Goal: Task Accomplishment & Management: Complete application form

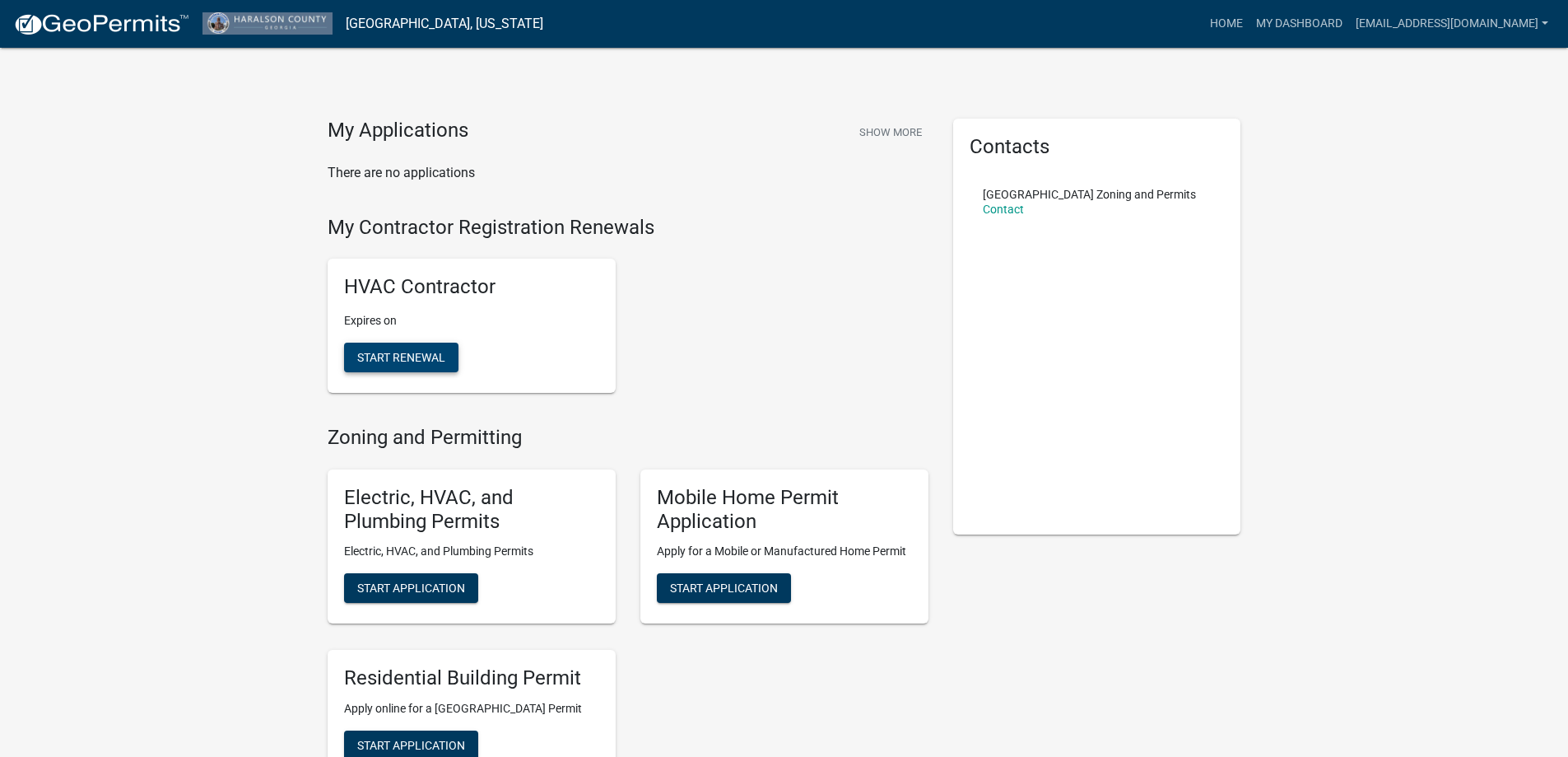
click at [423, 354] on span "Start Renewal" at bounding box center [402, 357] width 88 height 13
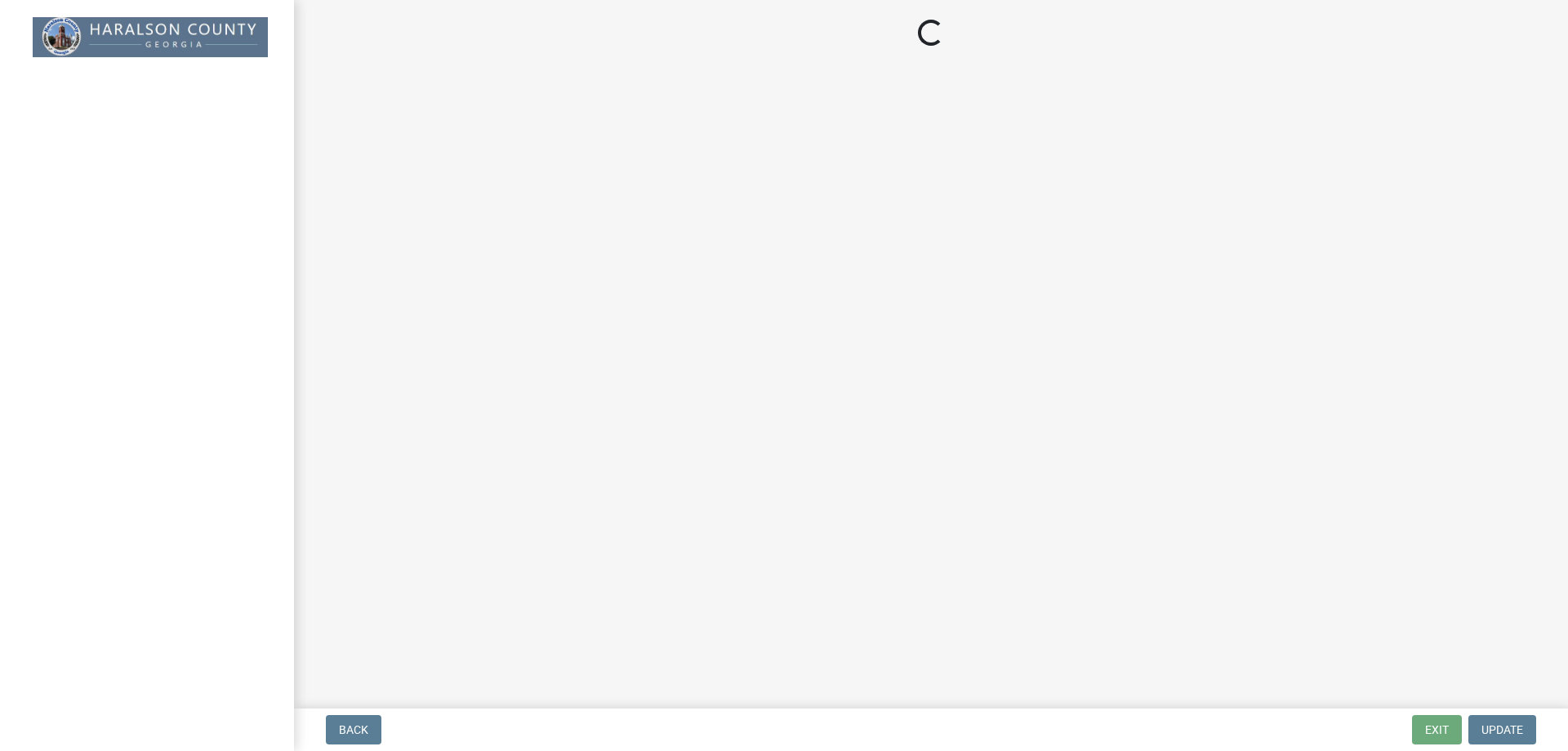
select select "GA"
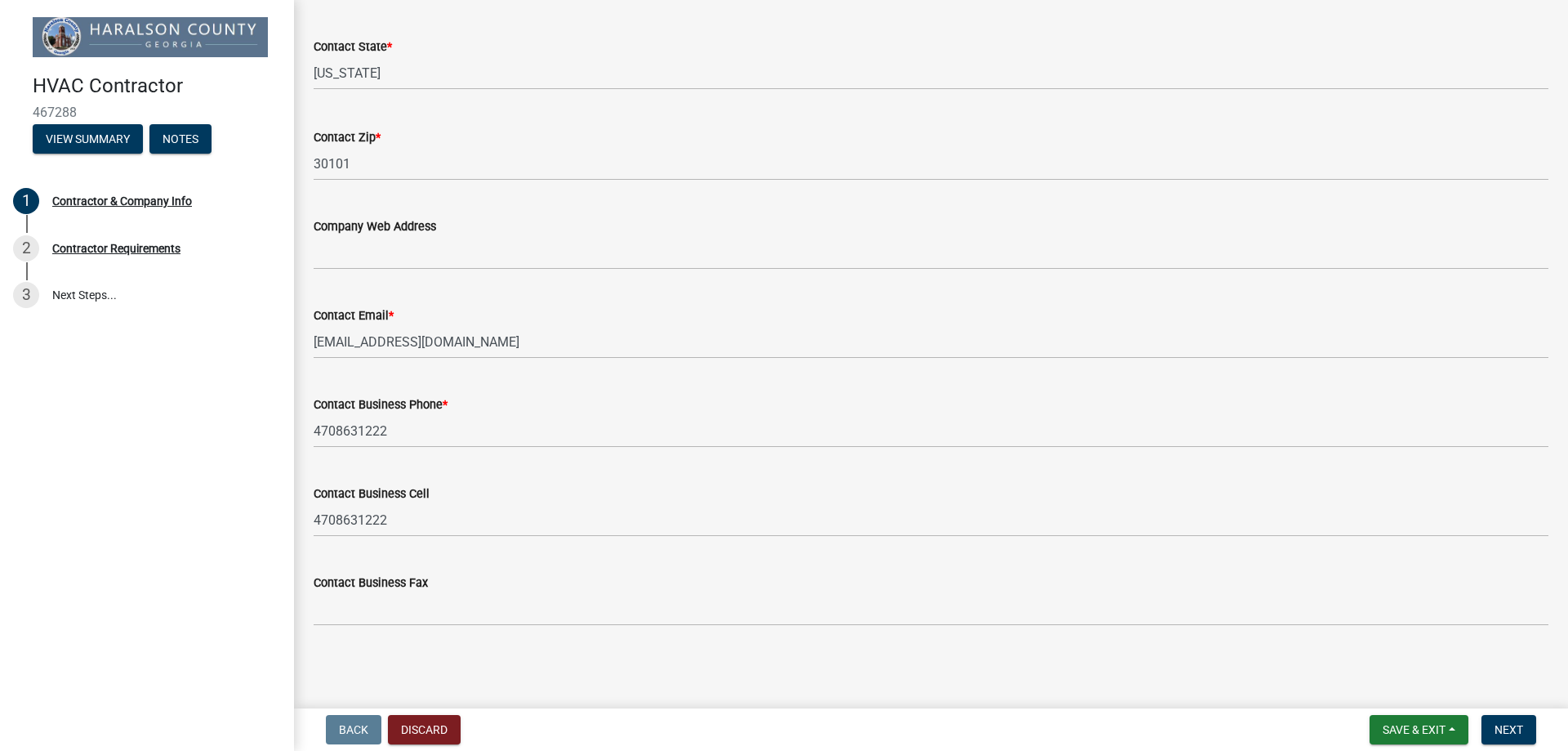
scroll to position [721, 0]
click at [1506, 729] on span "Next" at bounding box center [1508, 729] width 29 height 13
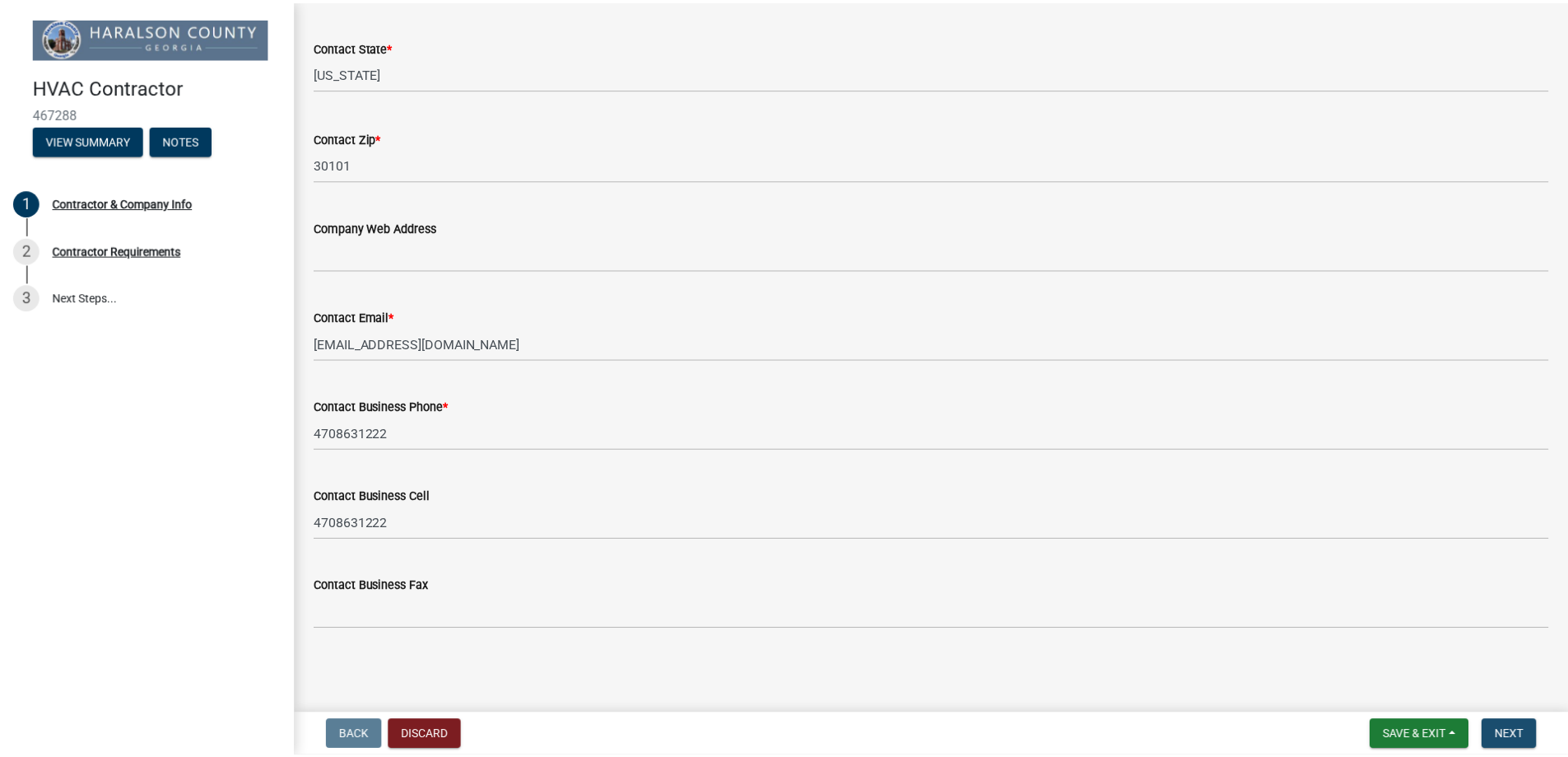
scroll to position [0, 0]
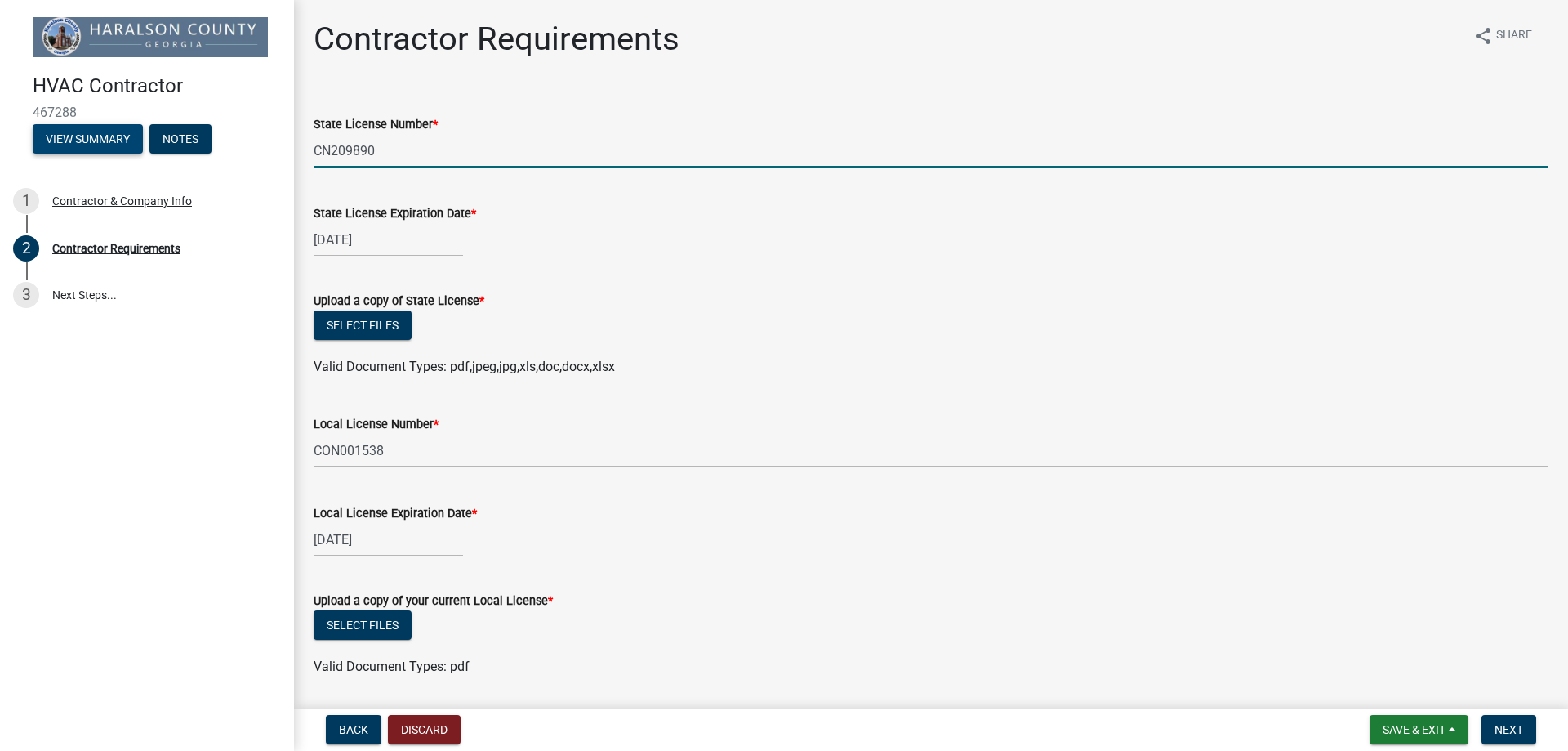
drag, startPoint x: 443, startPoint y: 152, endPoint x: 132, endPoint y: 133, distance: 311.6
click at [132, 134] on div "HVAC Contractor 467288 View Summary Notes 1 Contractor & Company Info 2 Contrac…" at bounding box center [784, 375] width 1568 height 751
type input "CON001538"
select select "11"
select select "2025"
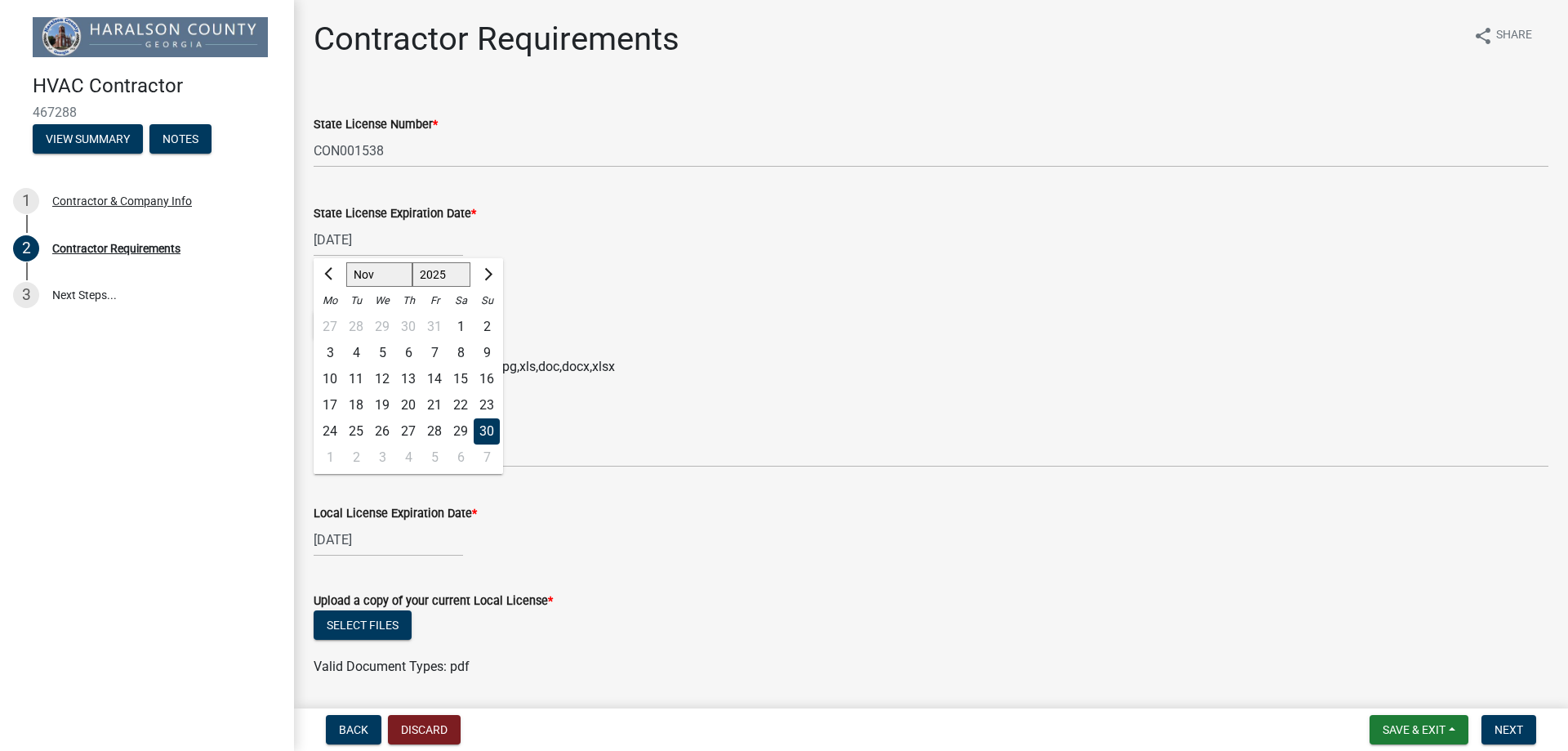
click at [389, 274] on select "Jan Feb Mar Apr May Jun [DATE] Aug Sep Oct Nov Dec" at bounding box center [379, 274] width 67 height 25
select select "12"
click at [346, 262] on select "Jan Feb Mar Apr May Jun [DATE] Aug Sep Oct Nov Dec" at bounding box center [379, 274] width 67 height 25
click at [378, 433] on div "31" at bounding box center [382, 431] width 26 height 26
type input "[DATE]"
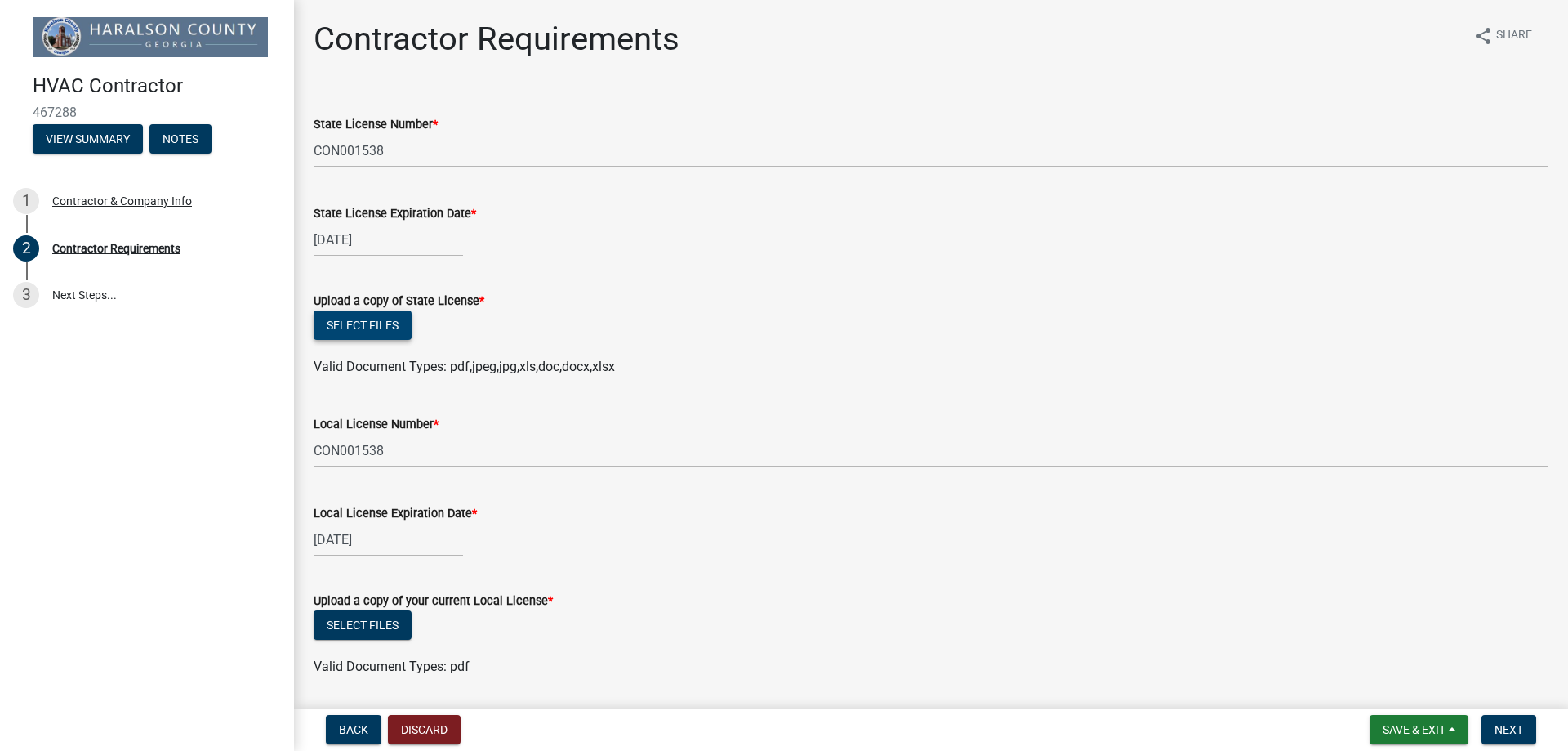
click at [357, 324] on button "Select files" at bounding box center [363, 325] width 98 height 30
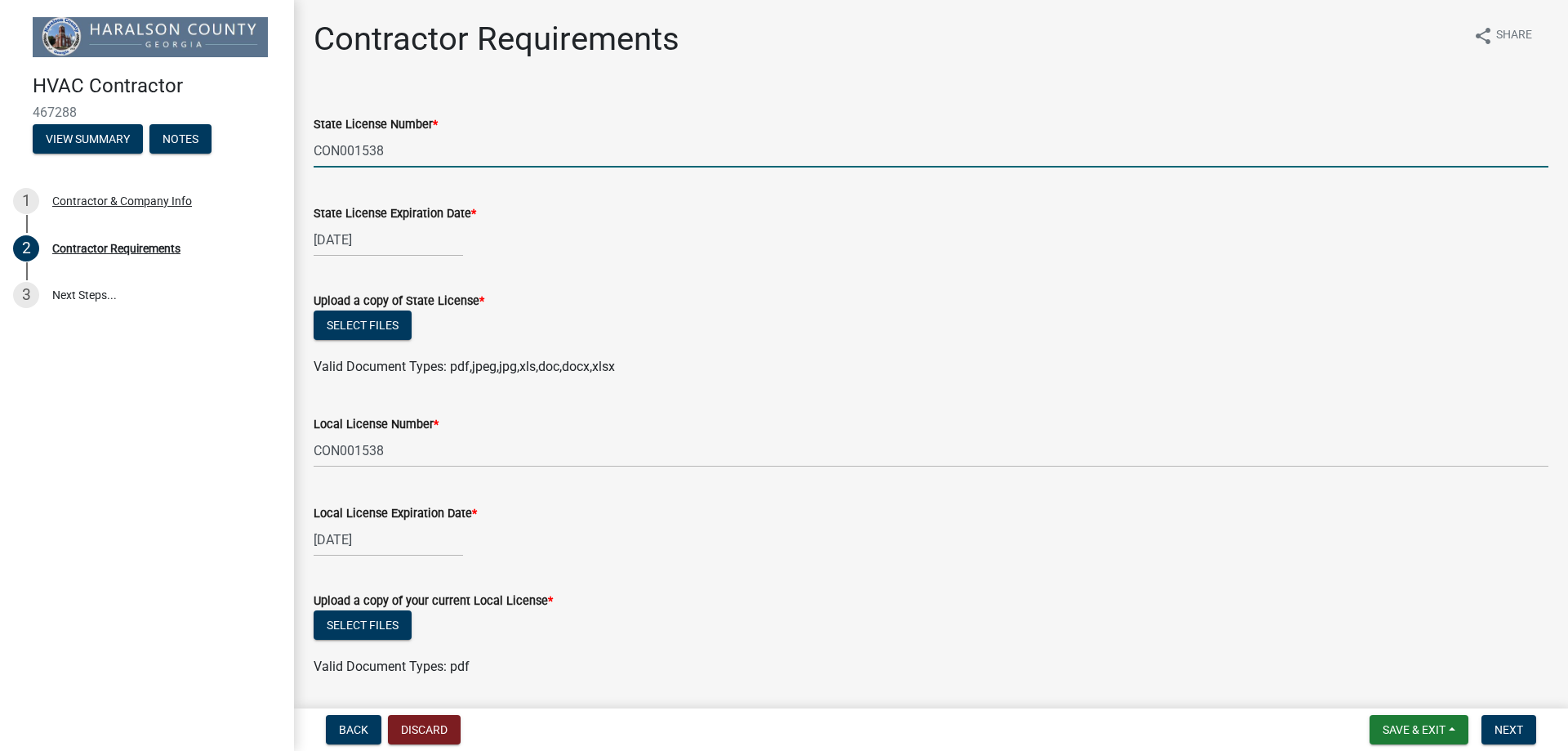
click at [434, 138] on input "CON001538" at bounding box center [931, 151] width 1235 height 33
drag, startPoint x: 436, startPoint y: 146, endPoint x: 212, endPoint y: 151, distance: 224.1
click at [212, 151] on div "HVAC Contractor 467288 View Summary Notes 1 Contractor & Company Info 2 Contrac…" at bounding box center [784, 375] width 1568 height 751
type input "CN209890"
select select "12"
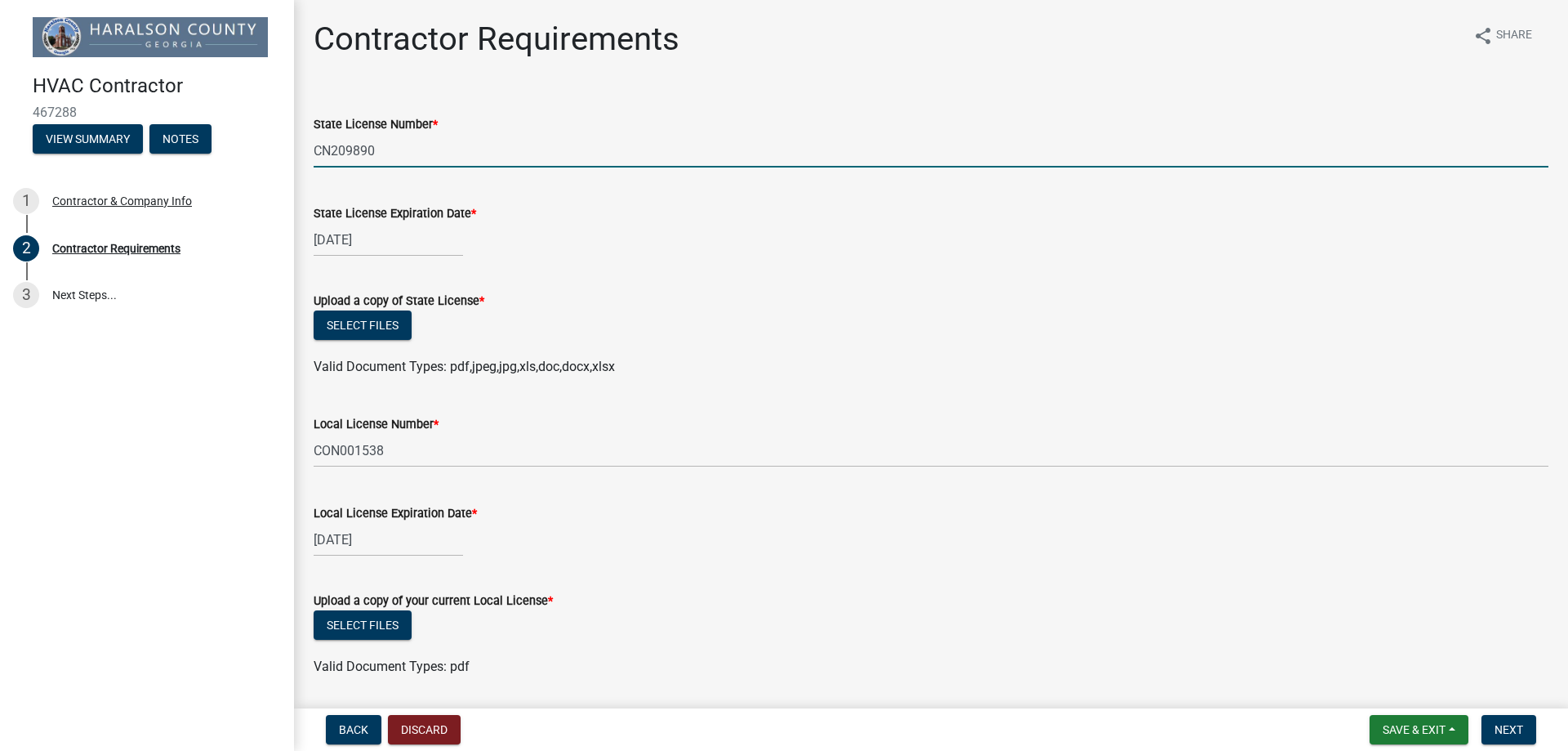
select select "2025"
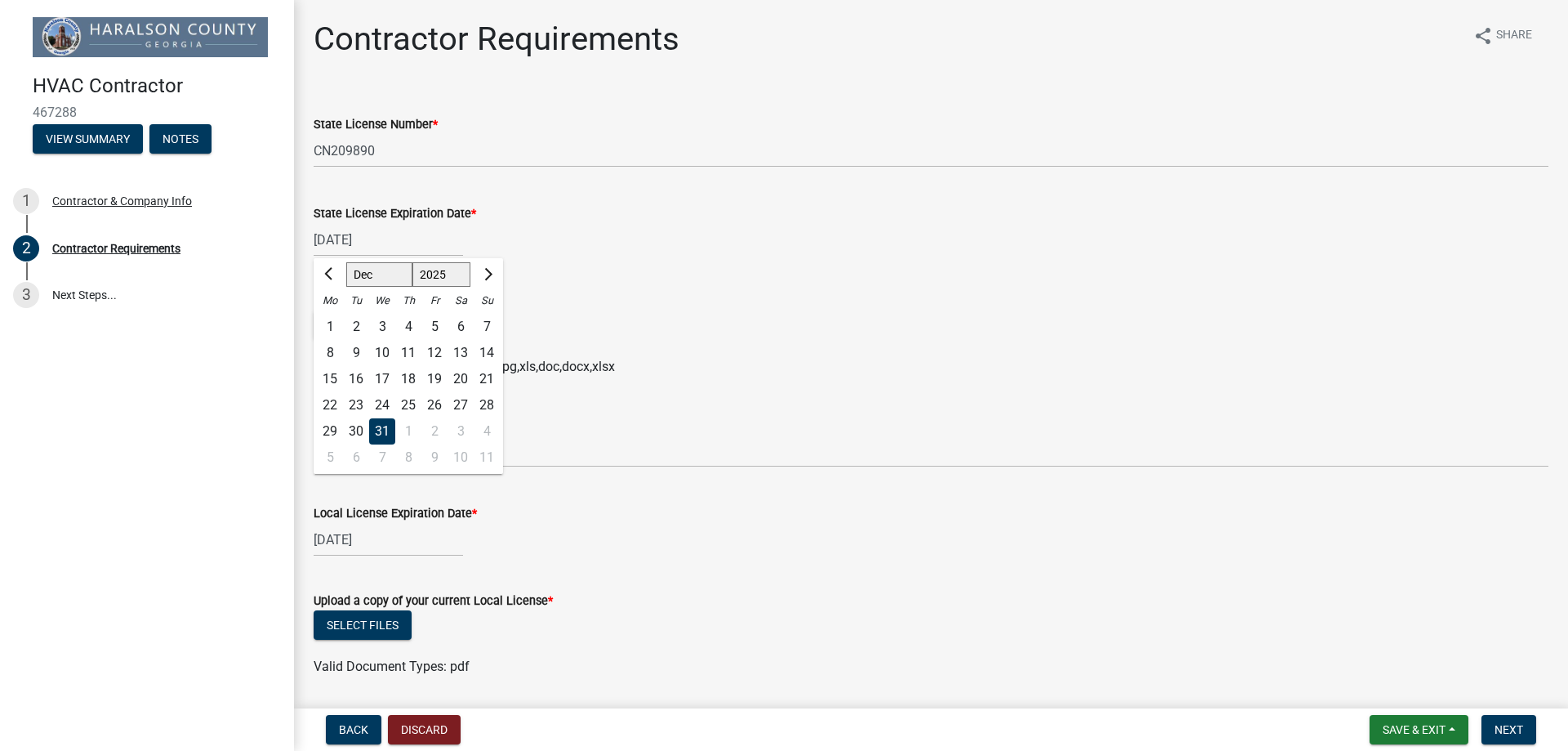
click at [364, 269] on select "Jan Feb Mar Apr May Jun [DATE] Aug Sep Oct Nov Dec" at bounding box center [379, 274] width 67 height 25
click at [346, 262] on select "Jan Feb Mar Apr May Jun [DATE] Aug Sep Oct Nov Dec" at bounding box center [379, 274] width 67 height 25
click at [386, 272] on select "Jan Feb Mar Apr May Jun [DATE] Aug Sep Oct Nov Dec" at bounding box center [379, 274] width 67 height 25
select select "11"
click at [346, 262] on select "Jan Feb Mar Apr May Jun [DATE] Aug Sep Oct Nov Dec" at bounding box center [379, 274] width 67 height 25
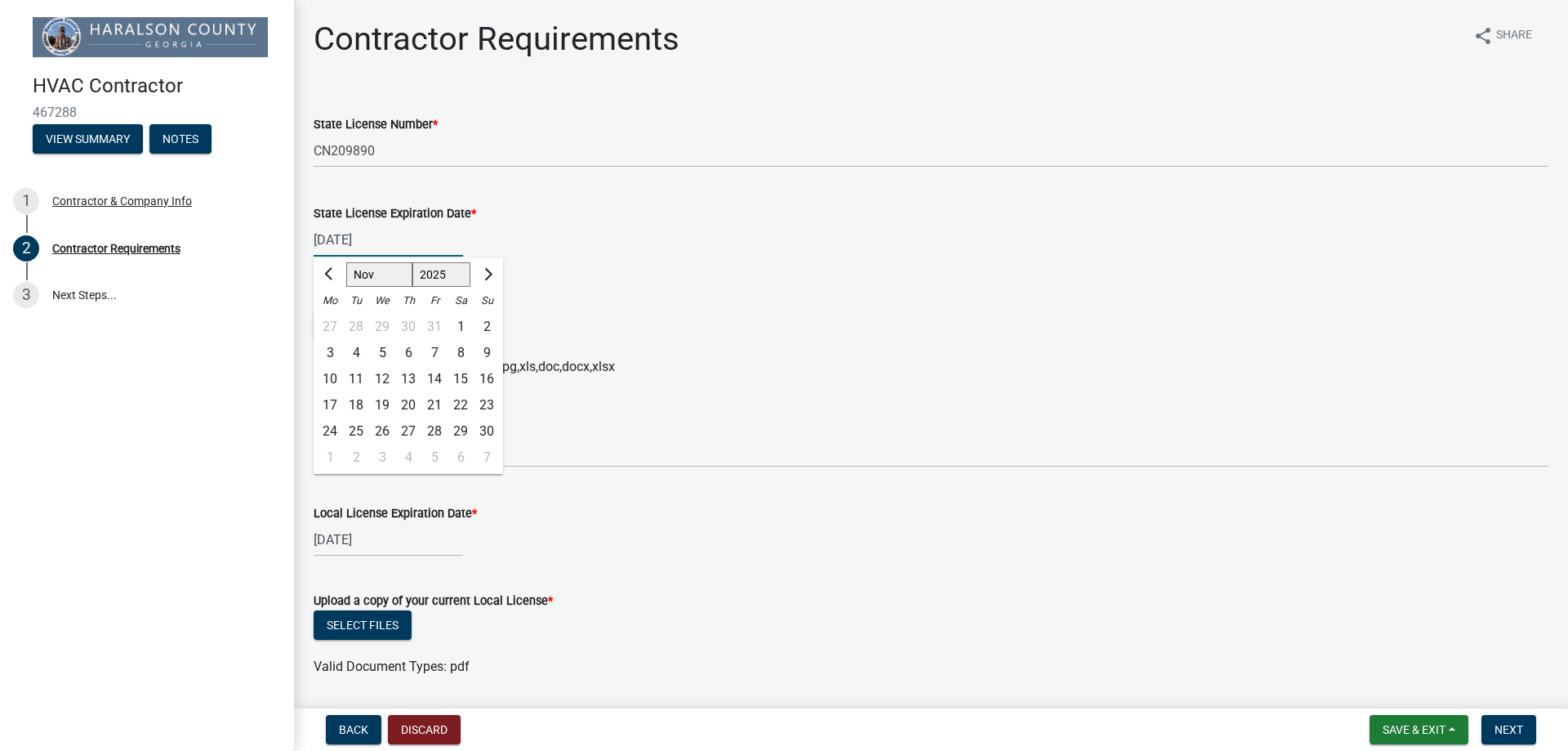
click at [83, 43] on img at bounding box center [150, 38] width 235 height 40
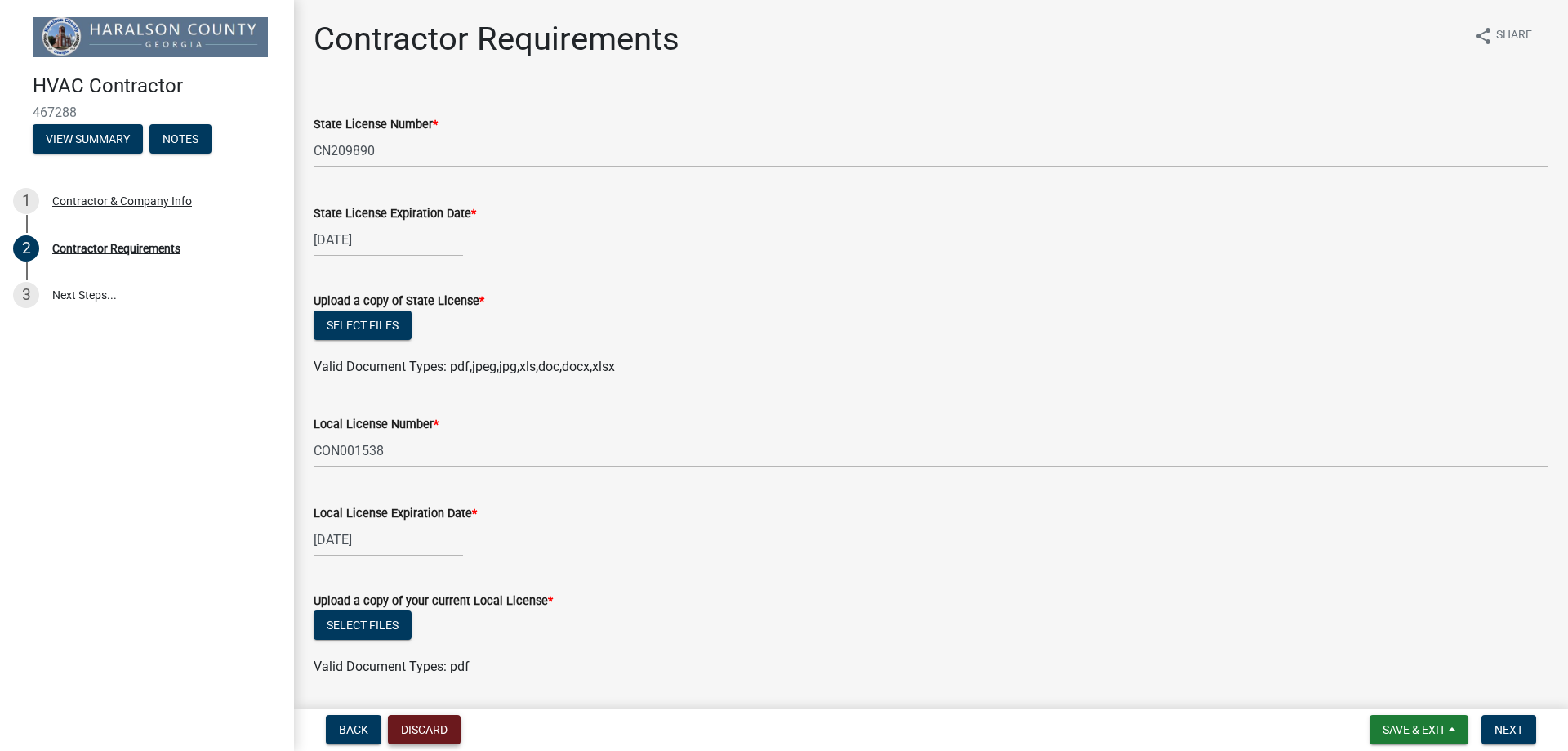
click at [416, 730] on button "Discard" at bounding box center [424, 730] width 73 height 30
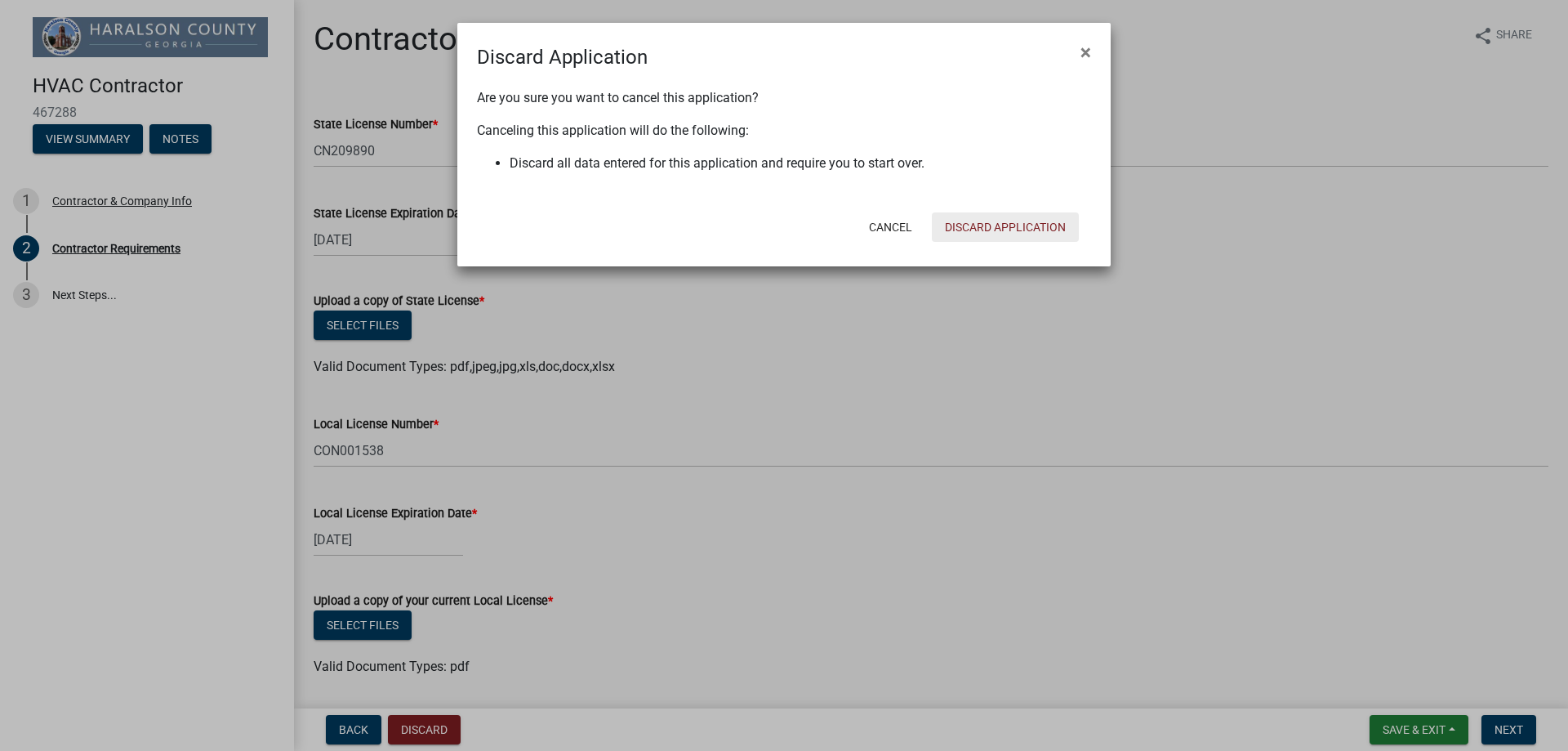
click at [1014, 237] on button "Discard Application" at bounding box center [1006, 227] width 147 height 30
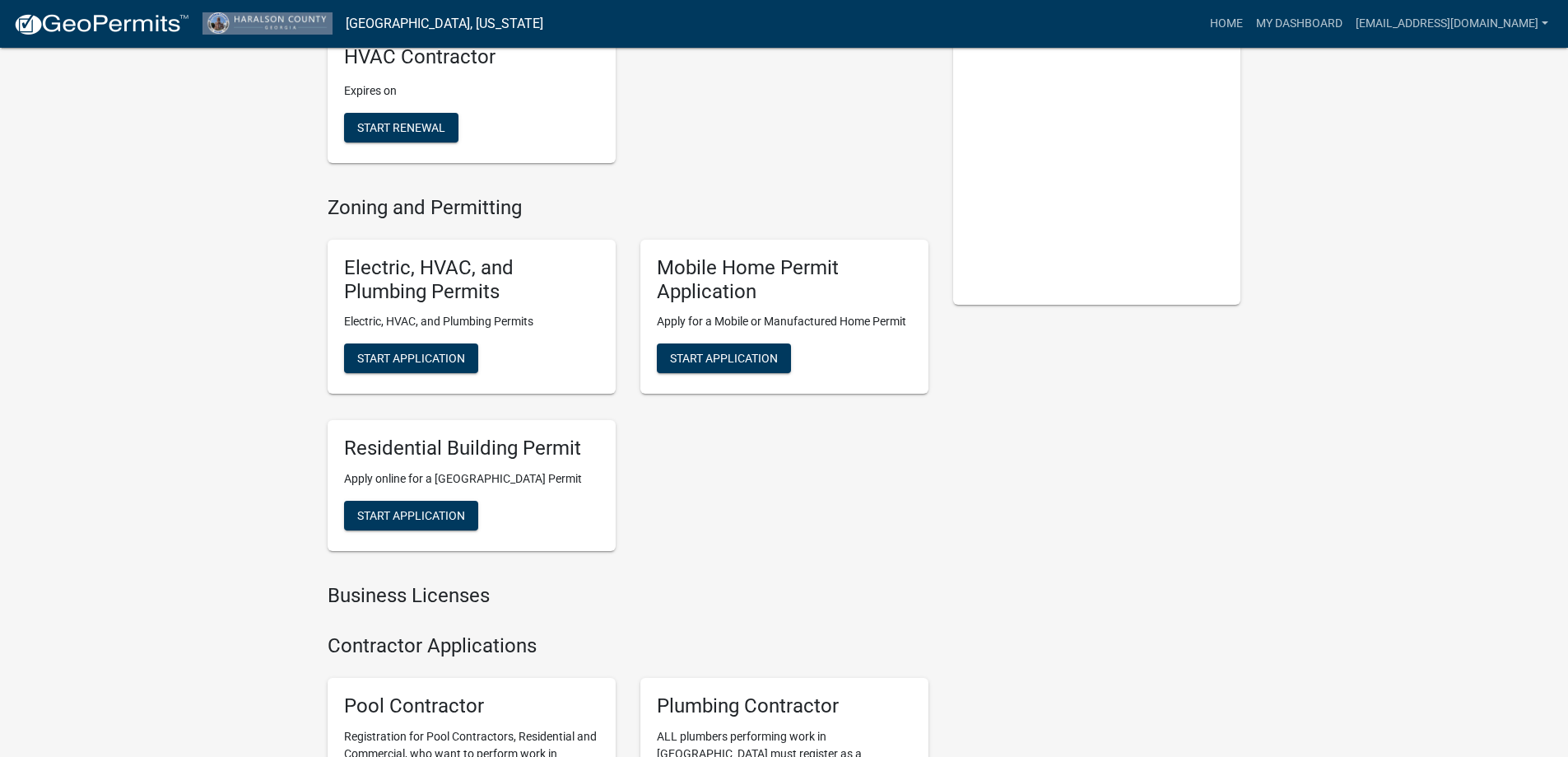
scroll to position [247, 0]
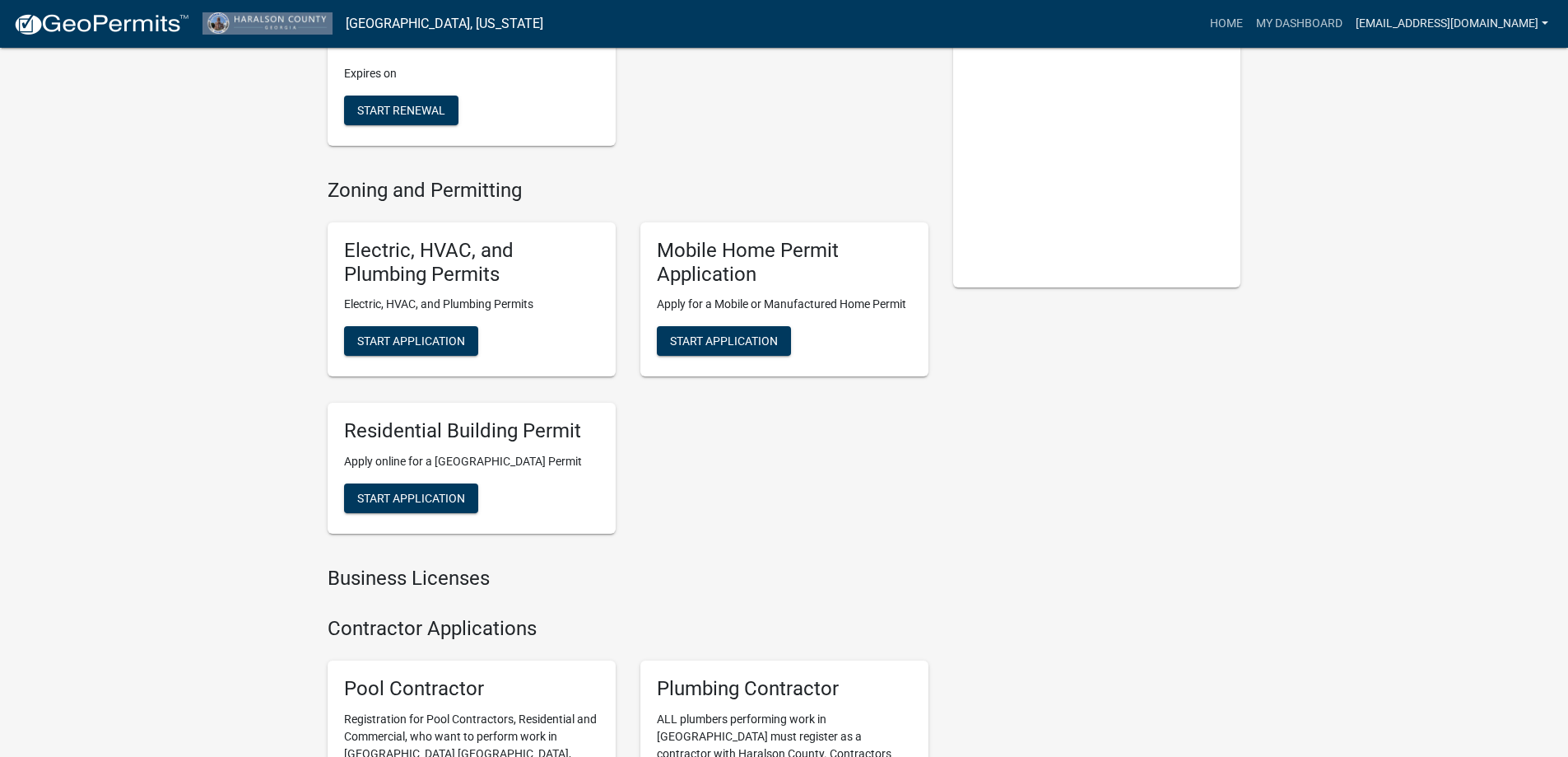
click at [1500, 23] on link "[EMAIL_ADDRESS][DOMAIN_NAME]" at bounding box center [1451, 23] width 206 height 31
click at [1480, 59] on link "Account" at bounding box center [1484, 67] width 140 height 40
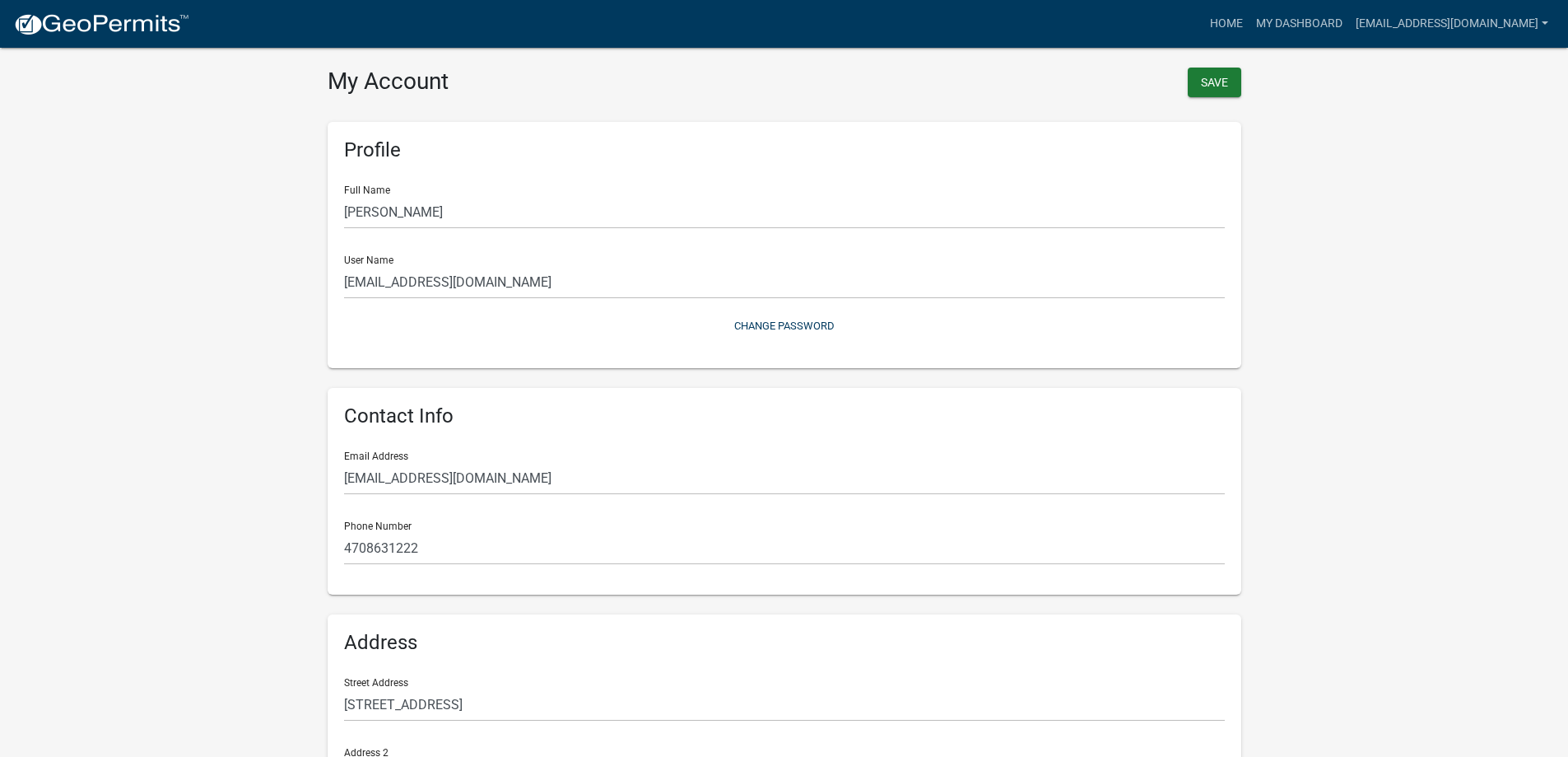
drag, startPoint x: 274, startPoint y: 1, endPoint x: 1506, endPoint y: 125, distance: 1238.2
click at [1506, 125] on wm-user-profile-view "more_horiz Home My Dashboard [EMAIL_ADDRESS][DOMAIN_NAME] Account Contractor Pr…" at bounding box center [784, 489] width 1568 height 940
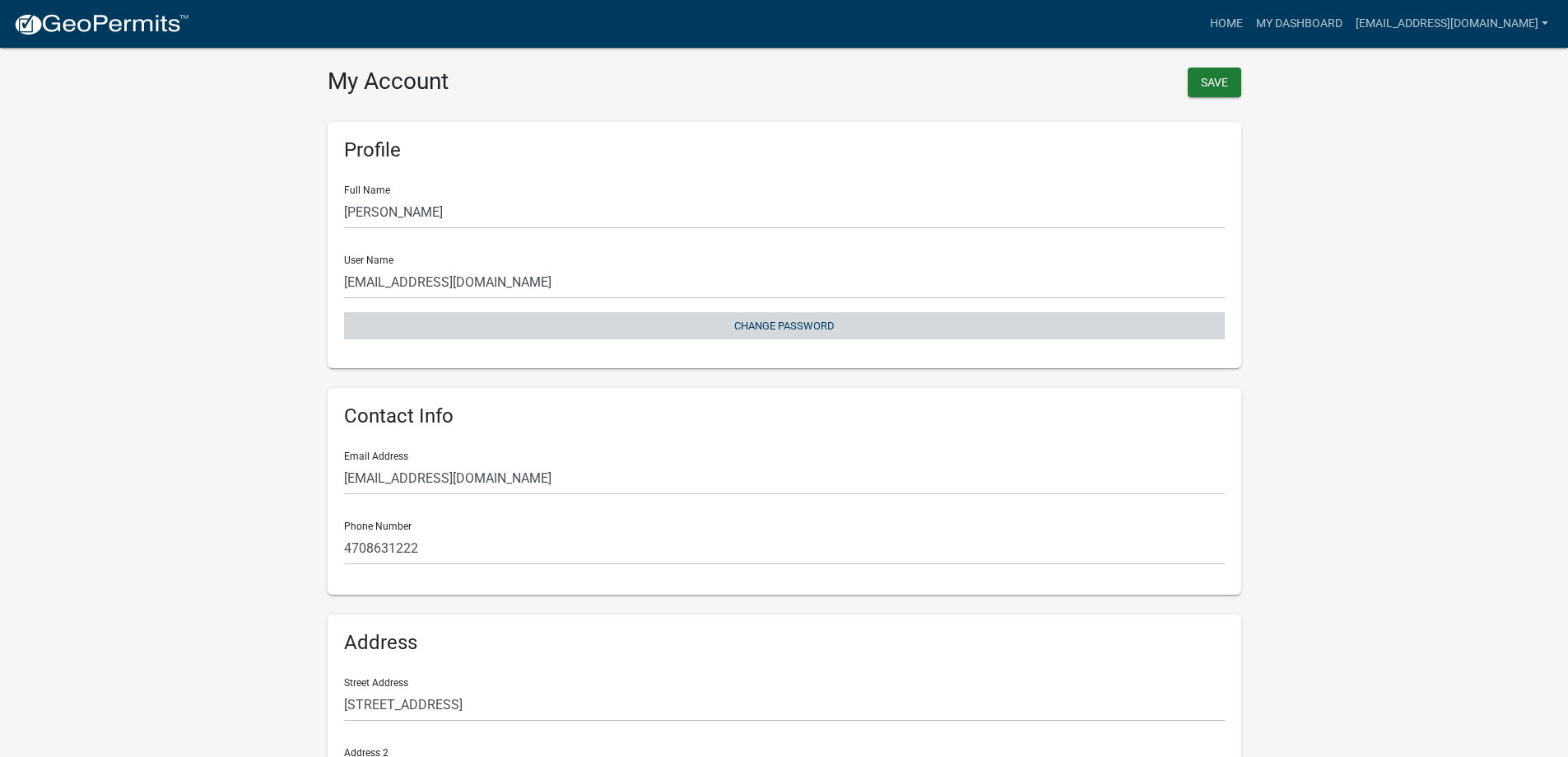
click at [776, 322] on button "Change Password" at bounding box center [784, 325] width 880 height 27
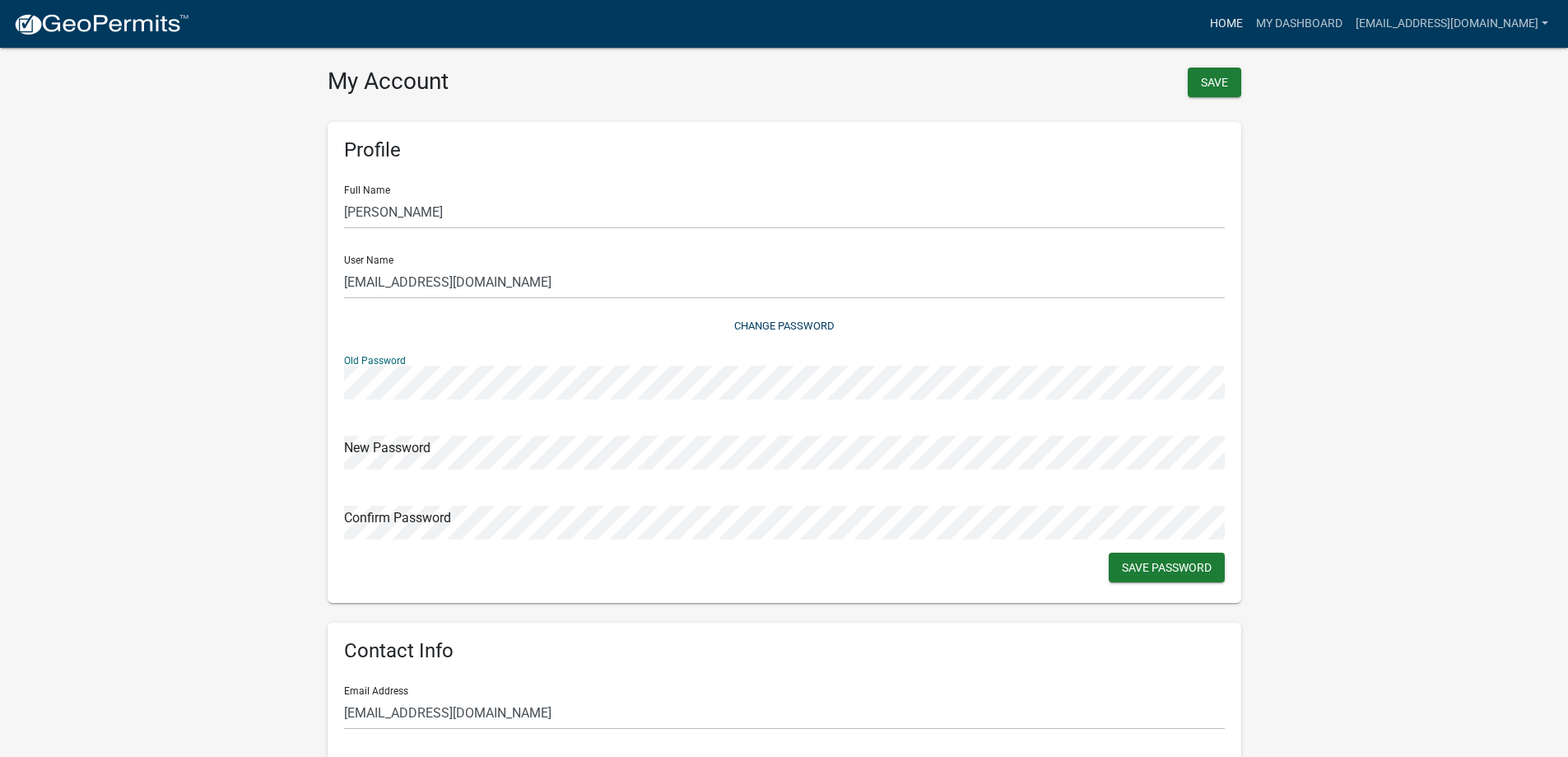
click at [1217, 24] on link "Home" at bounding box center [1226, 23] width 46 height 31
